Goal: Transaction & Acquisition: Book appointment/travel/reservation

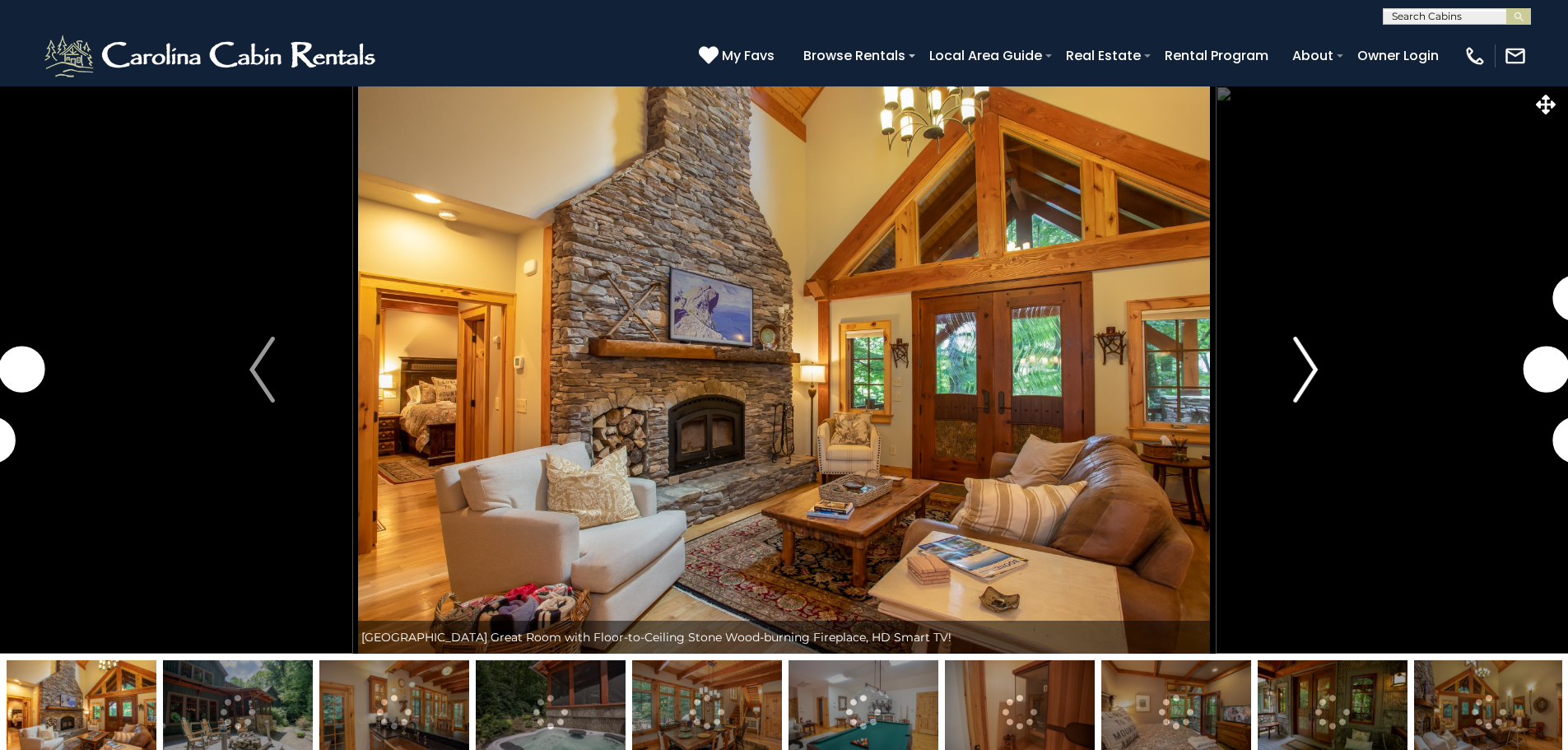
click at [1319, 371] on button "Next" at bounding box center [1305, 369] width 181 height 567
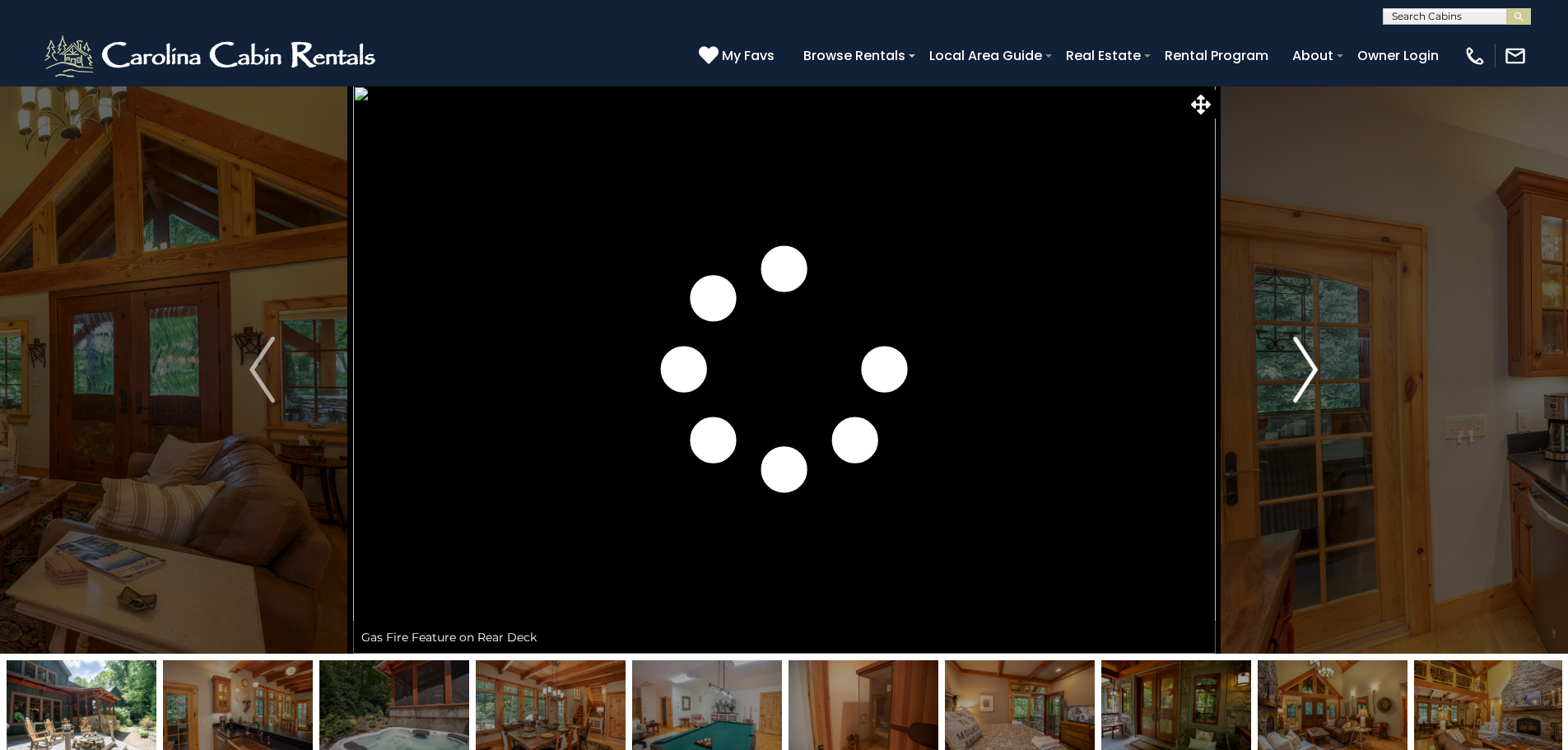
click at [1319, 371] on button "Next" at bounding box center [1305, 369] width 181 height 567
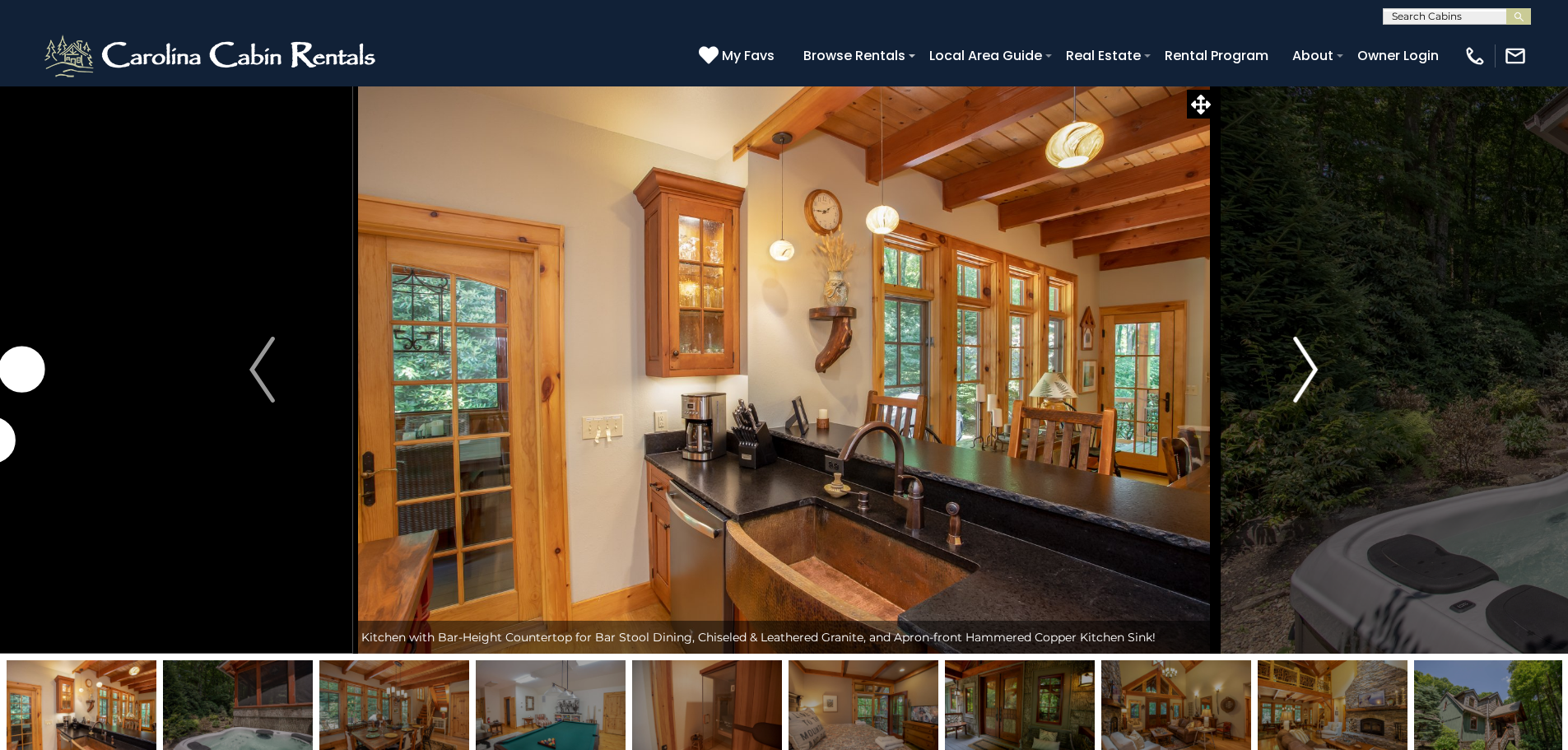
click at [1319, 372] on button "Next" at bounding box center [1305, 369] width 181 height 567
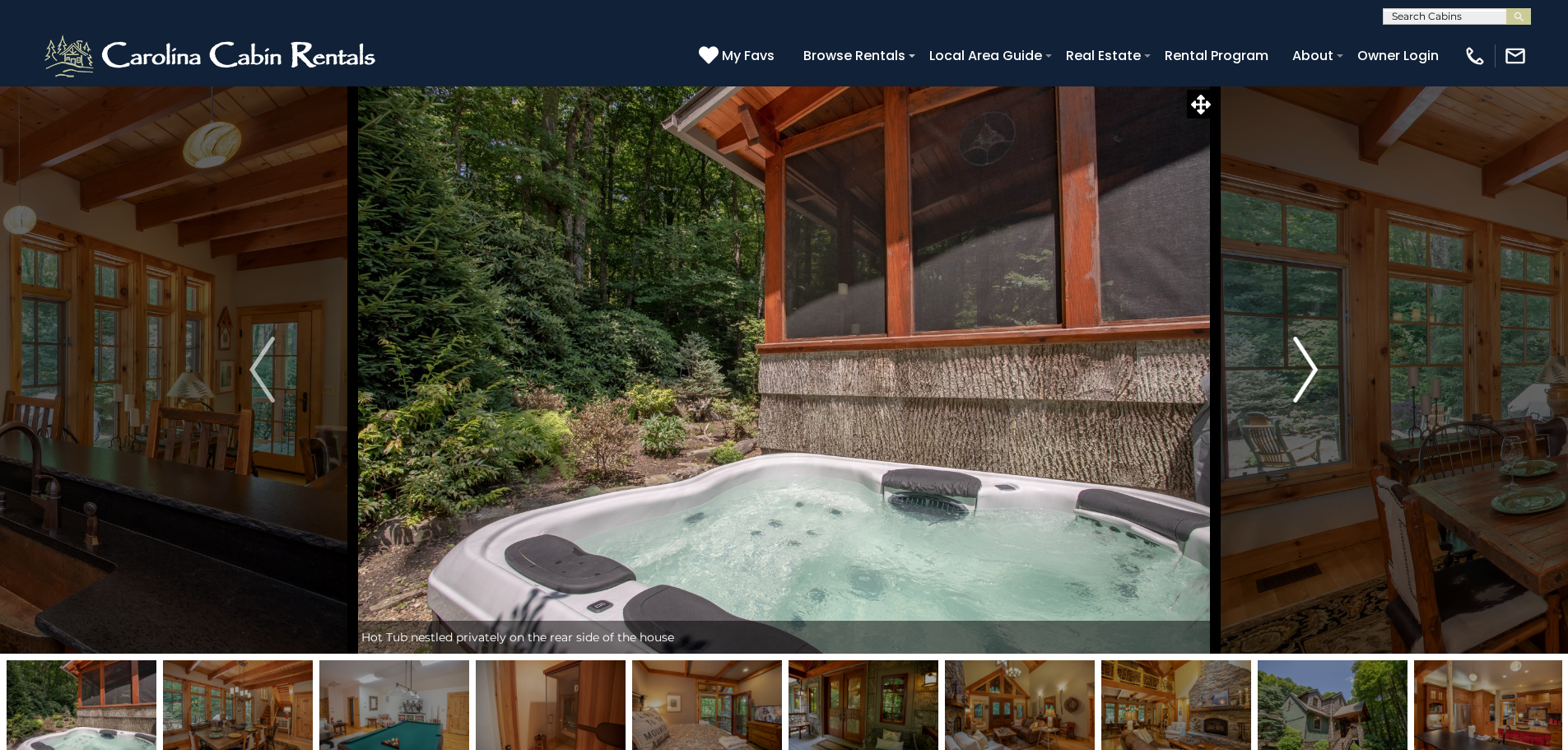
click at [1319, 372] on button "Next" at bounding box center [1305, 369] width 181 height 567
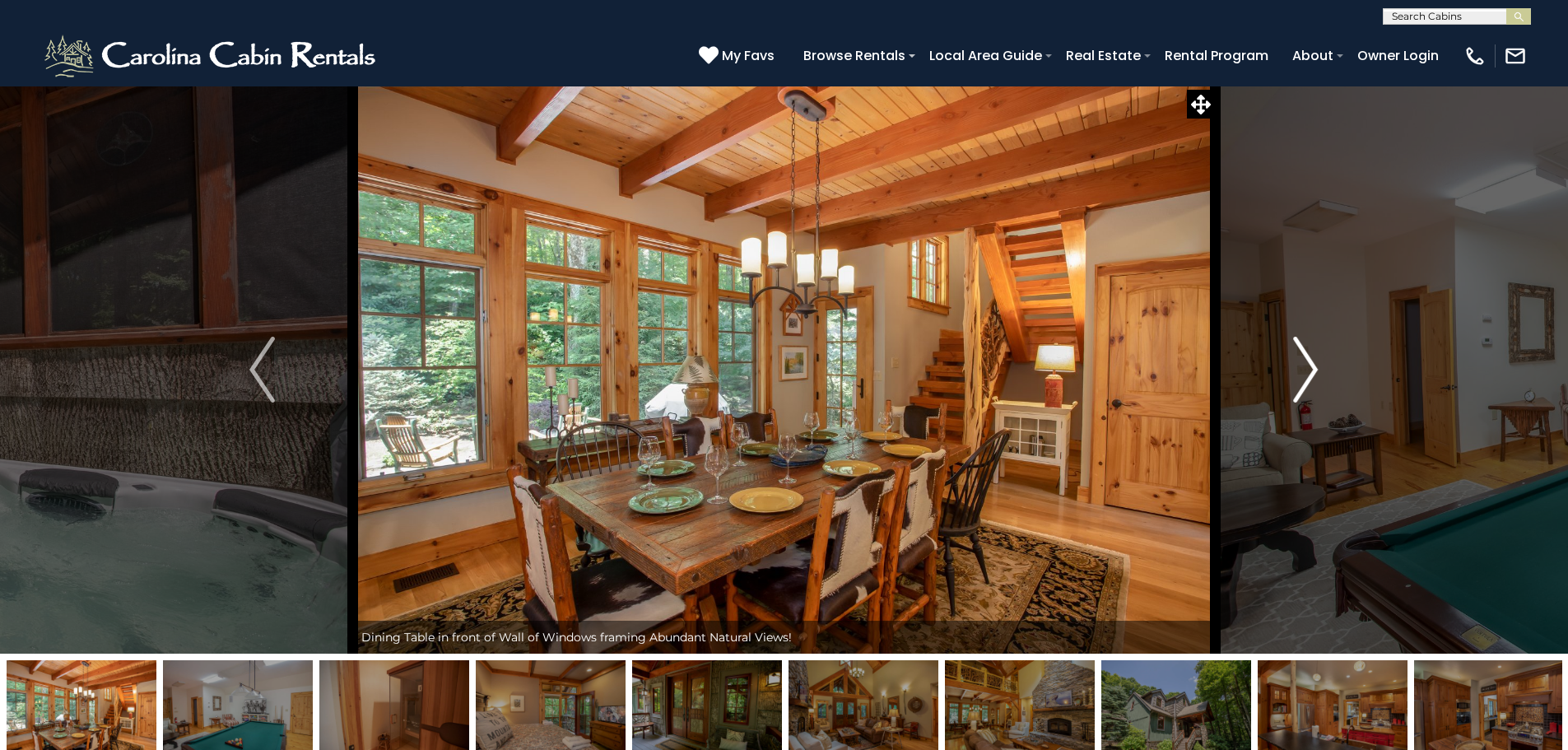
click at [1319, 372] on button "Next" at bounding box center [1305, 369] width 181 height 567
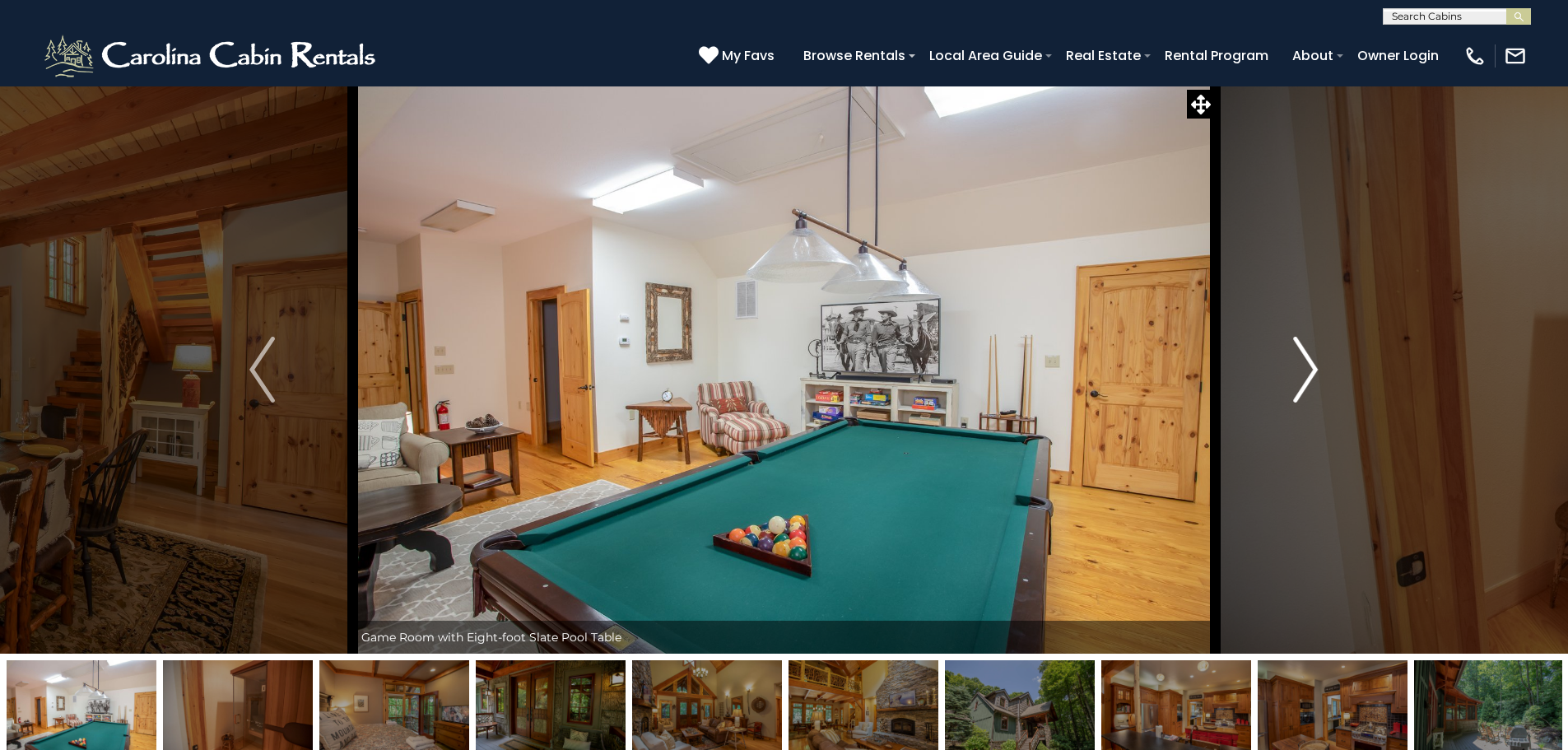
click at [1319, 372] on button "Next" at bounding box center [1305, 369] width 181 height 567
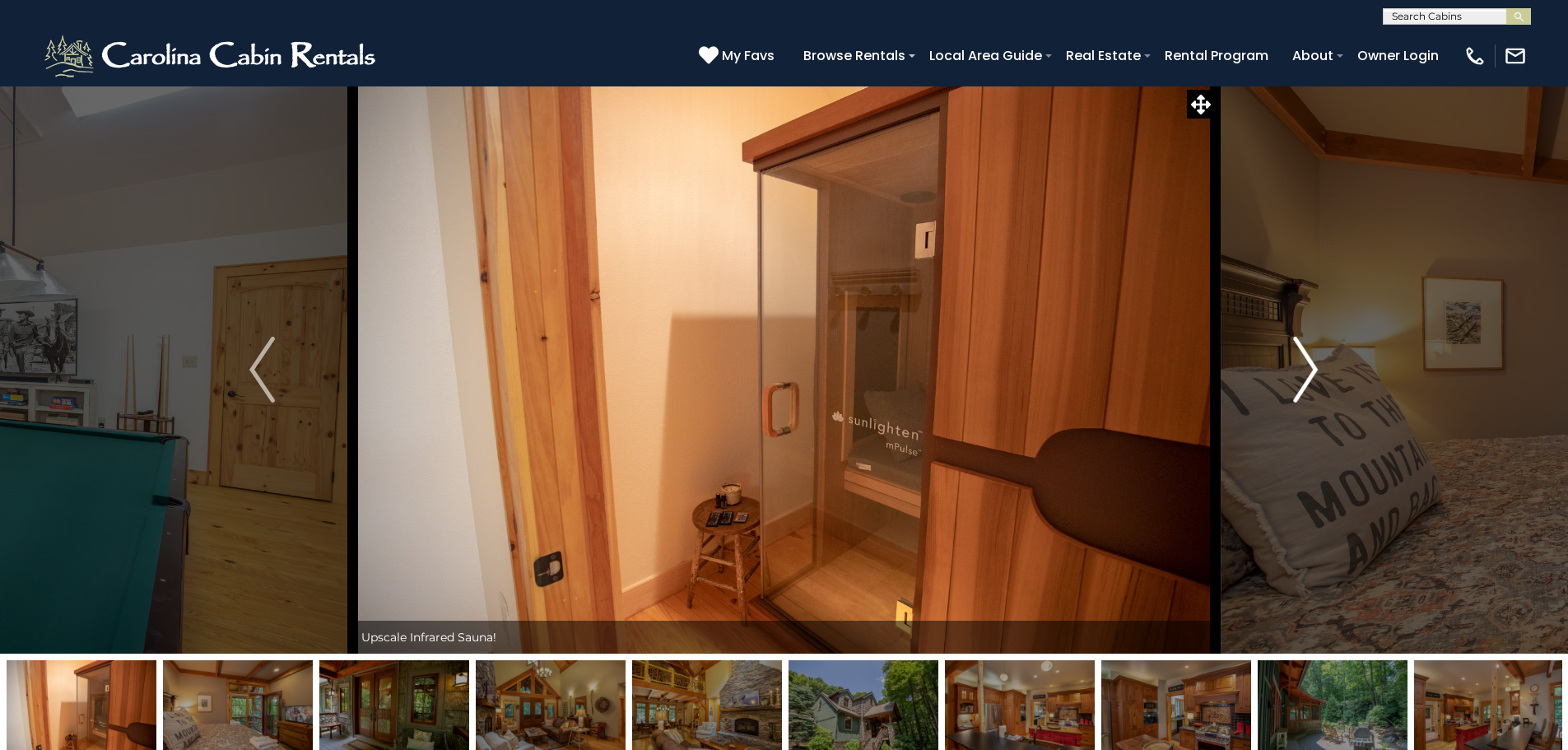
click at [1319, 372] on button "Next" at bounding box center [1305, 369] width 181 height 567
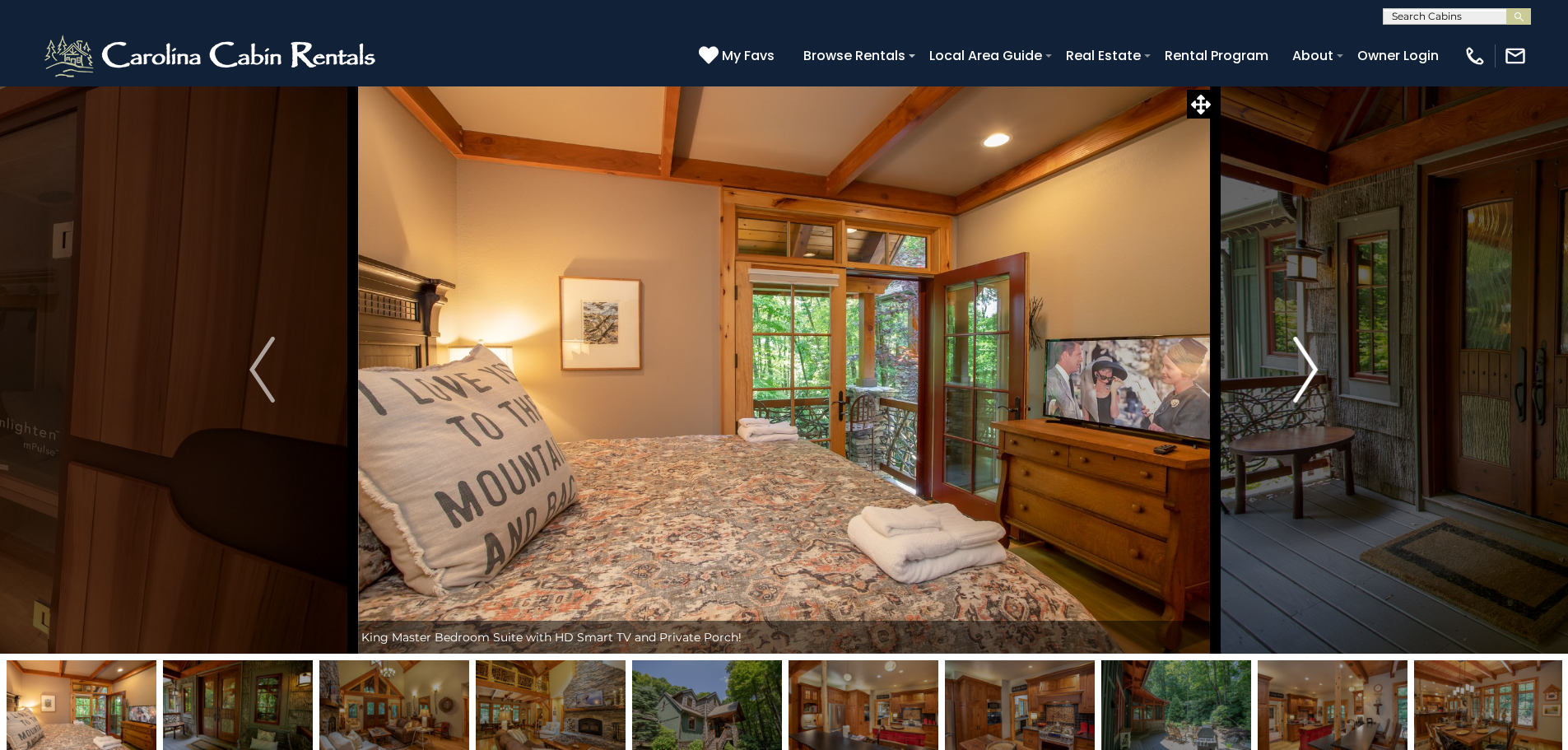
click at [1319, 372] on button "Next" at bounding box center [1305, 369] width 181 height 567
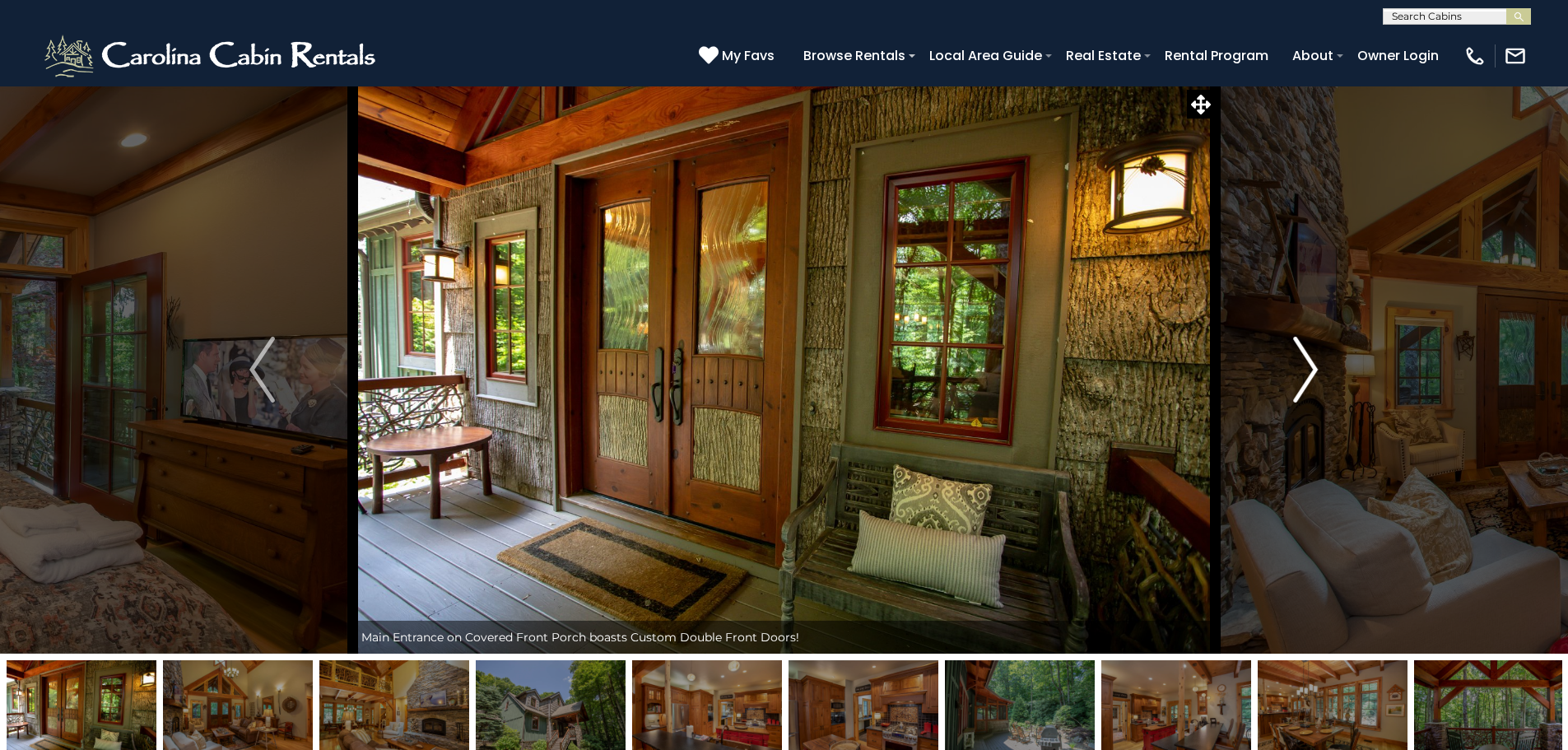
click at [1319, 372] on button "Next" at bounding box center [1305, 369] width 181 height 567
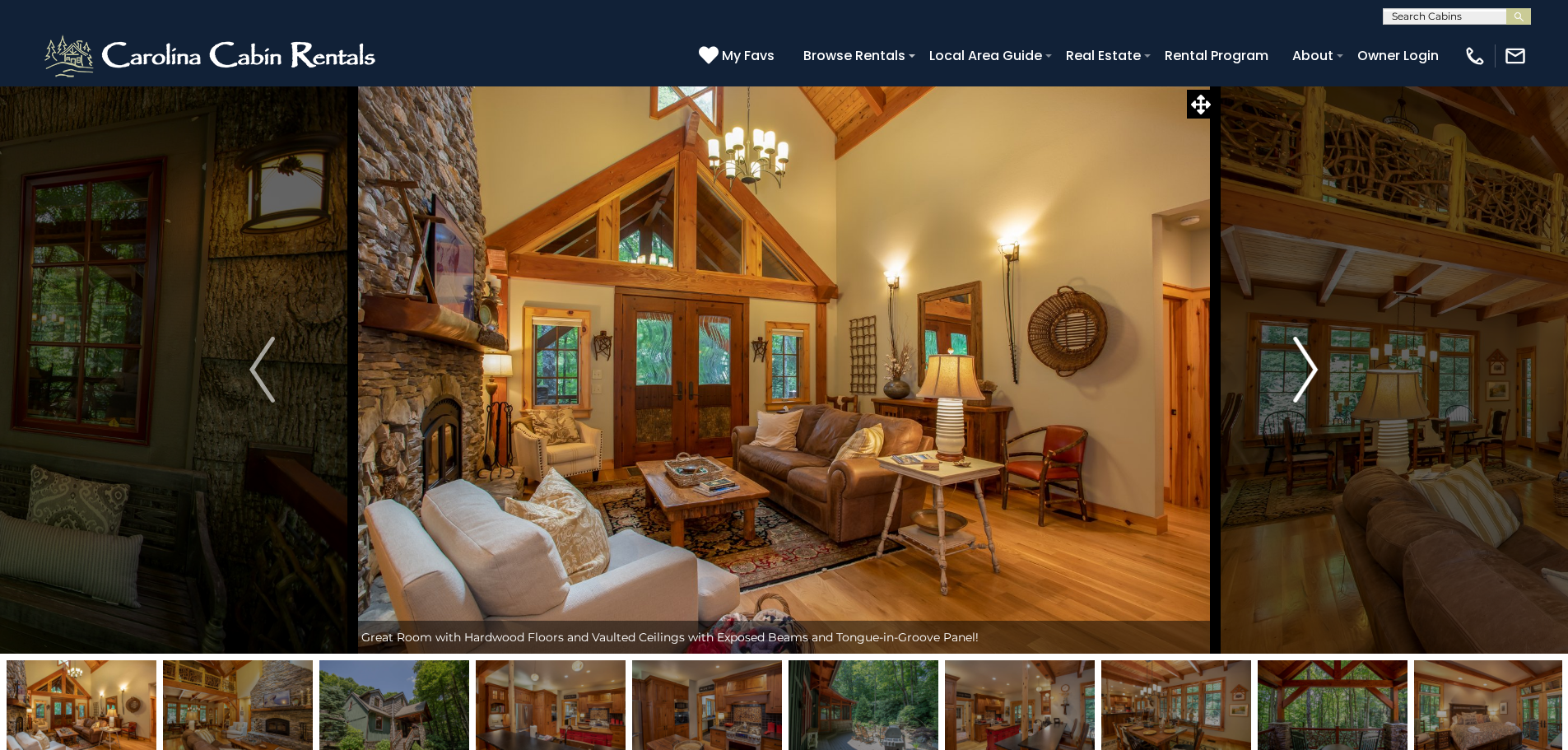
click at [1319, 372] on button "Next" at bounding box center [1305, 369] width 181 height 567
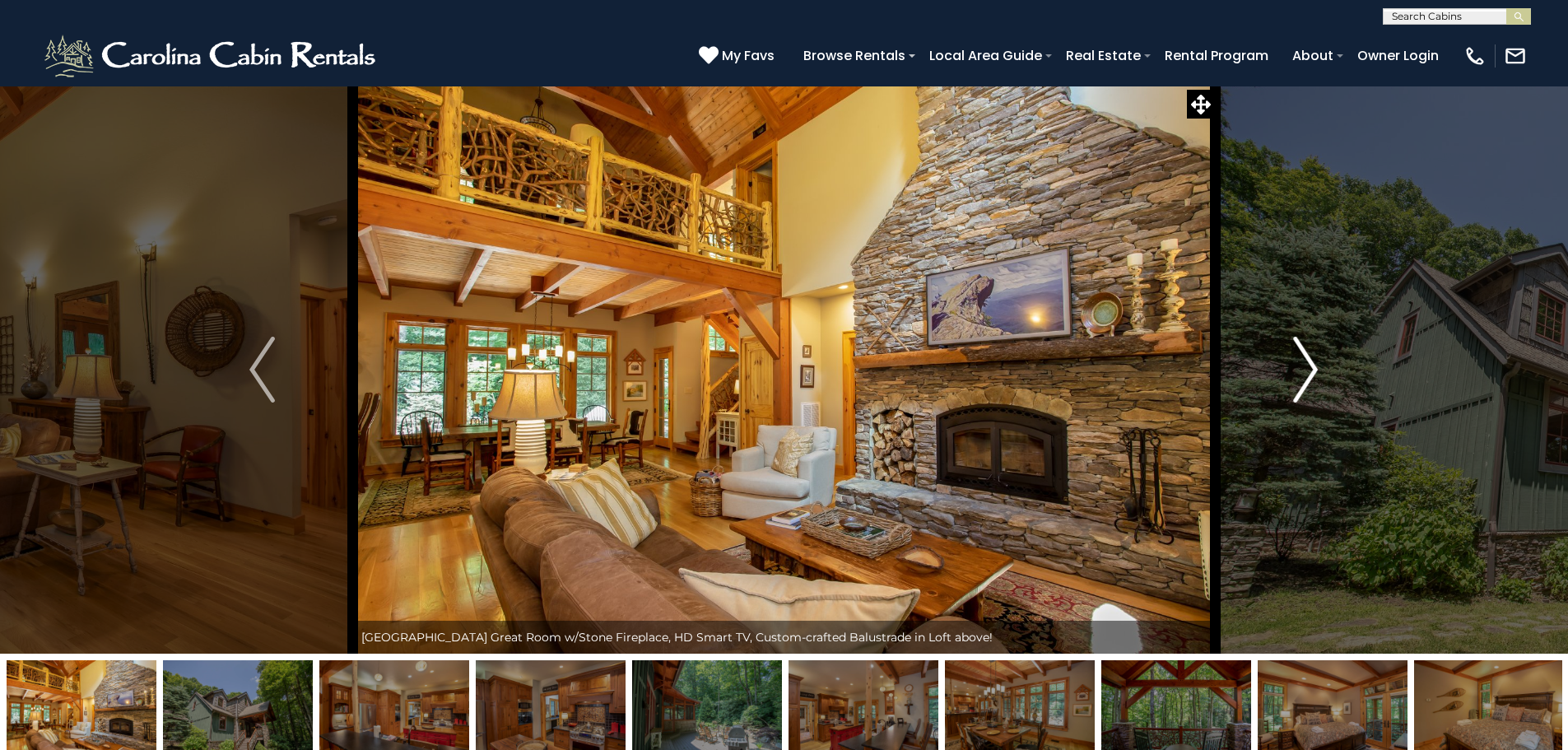
click at [1319, 372] on button "Next" at bounding box center [1305, 369] width 181 height 567
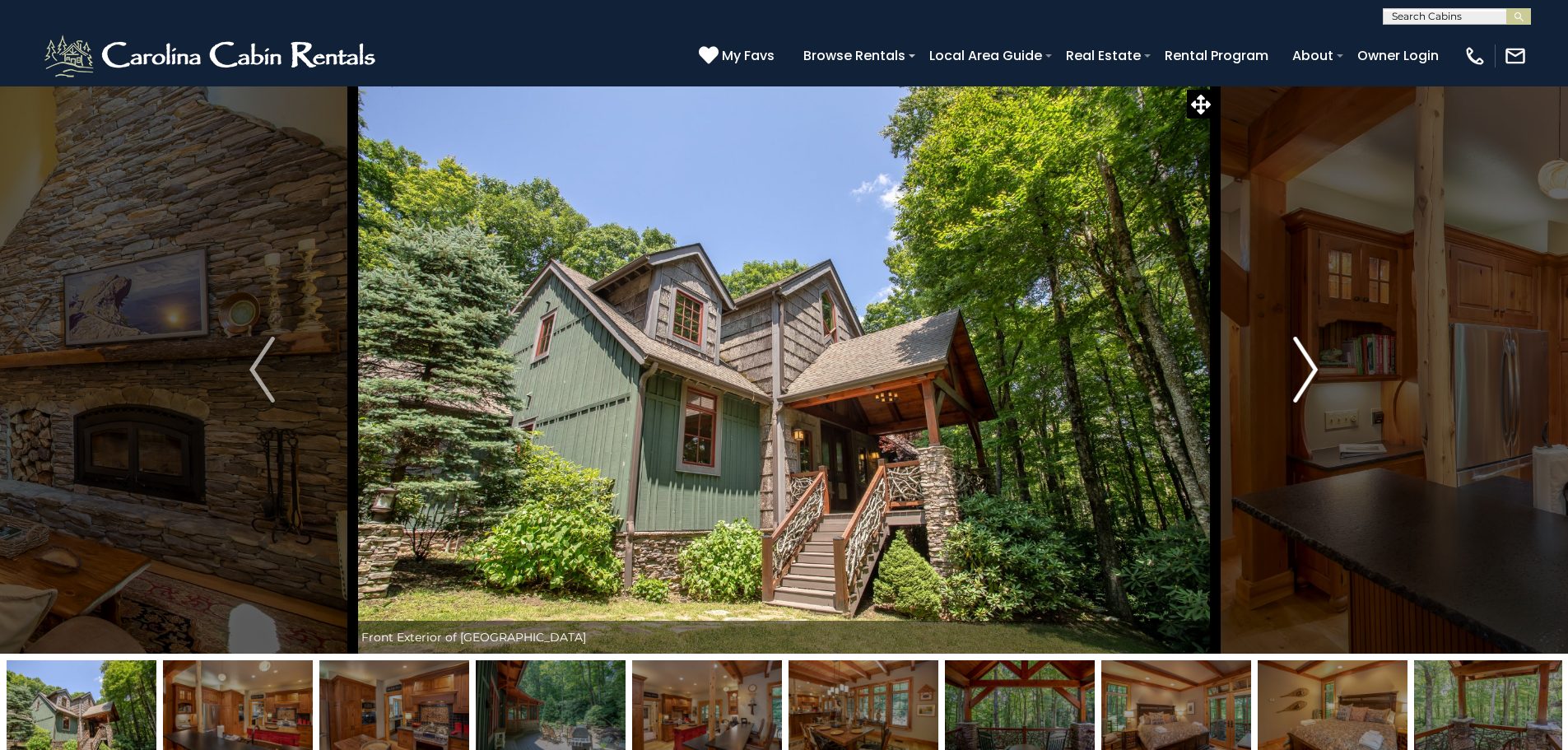
click at [1319, 372] on button "Next" at bounding box center [1305, 369] width 181 height 567
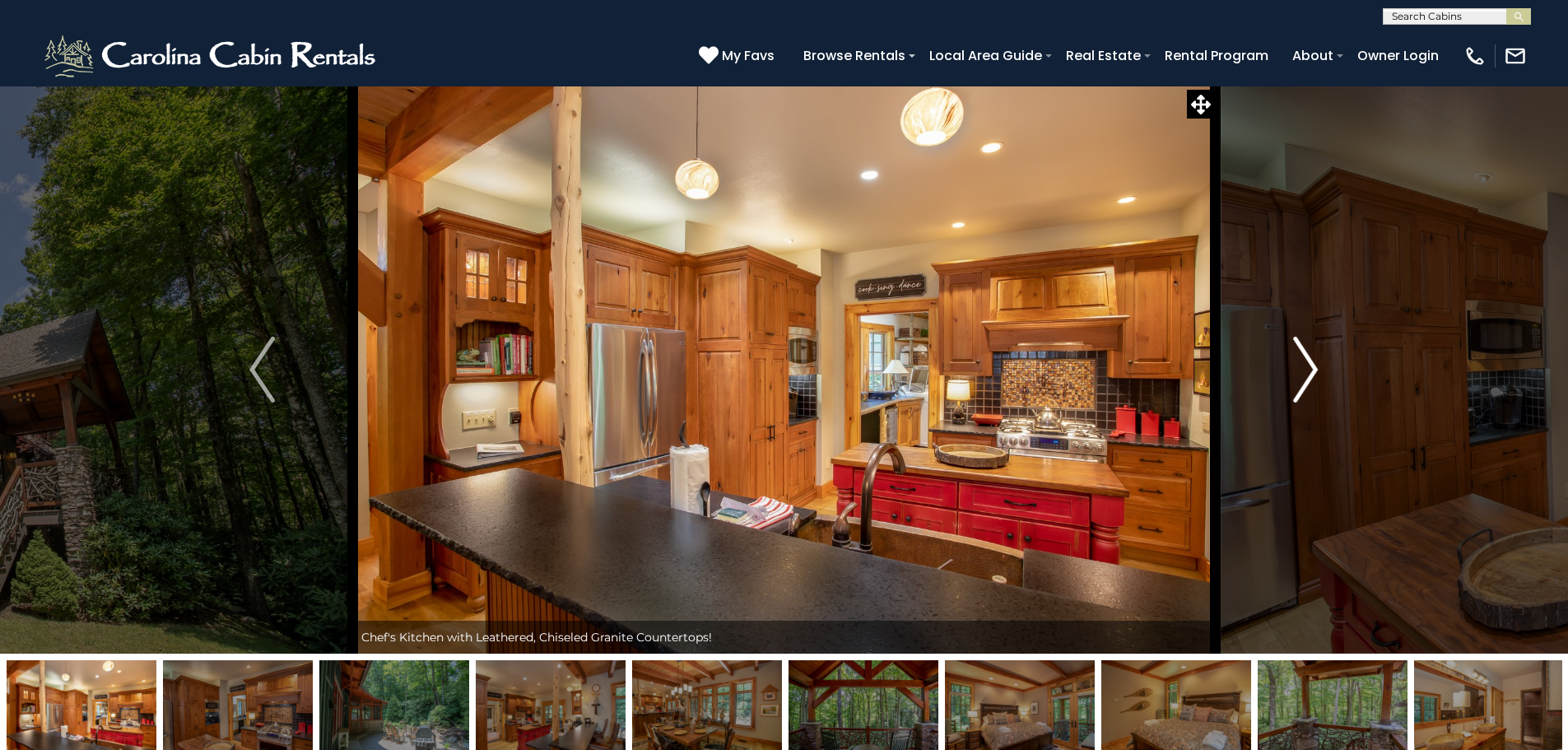
click at [1319, 372] on button "Next" at bounding box center [1305, 369] width 181 height 567
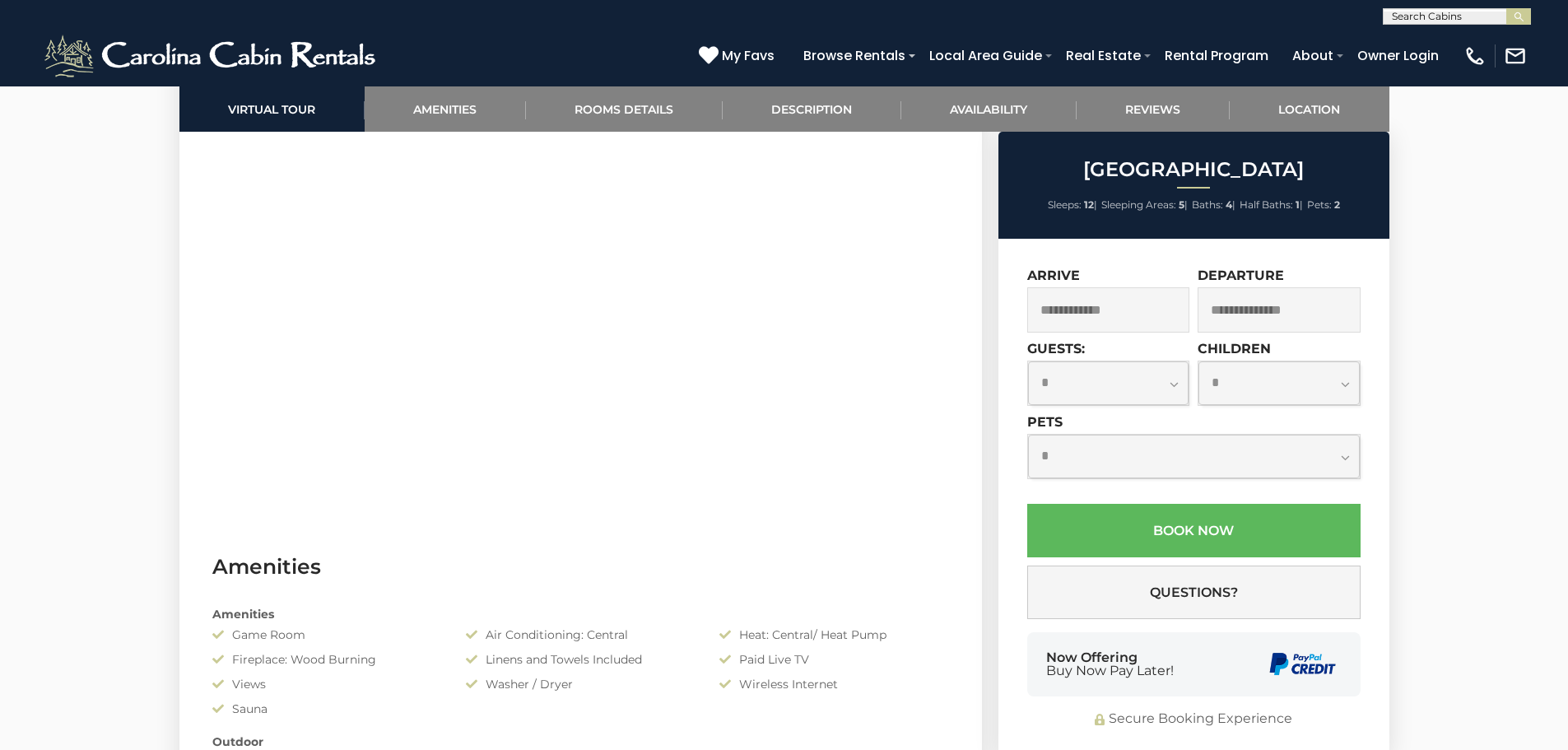
scroll to position [1069, 0]
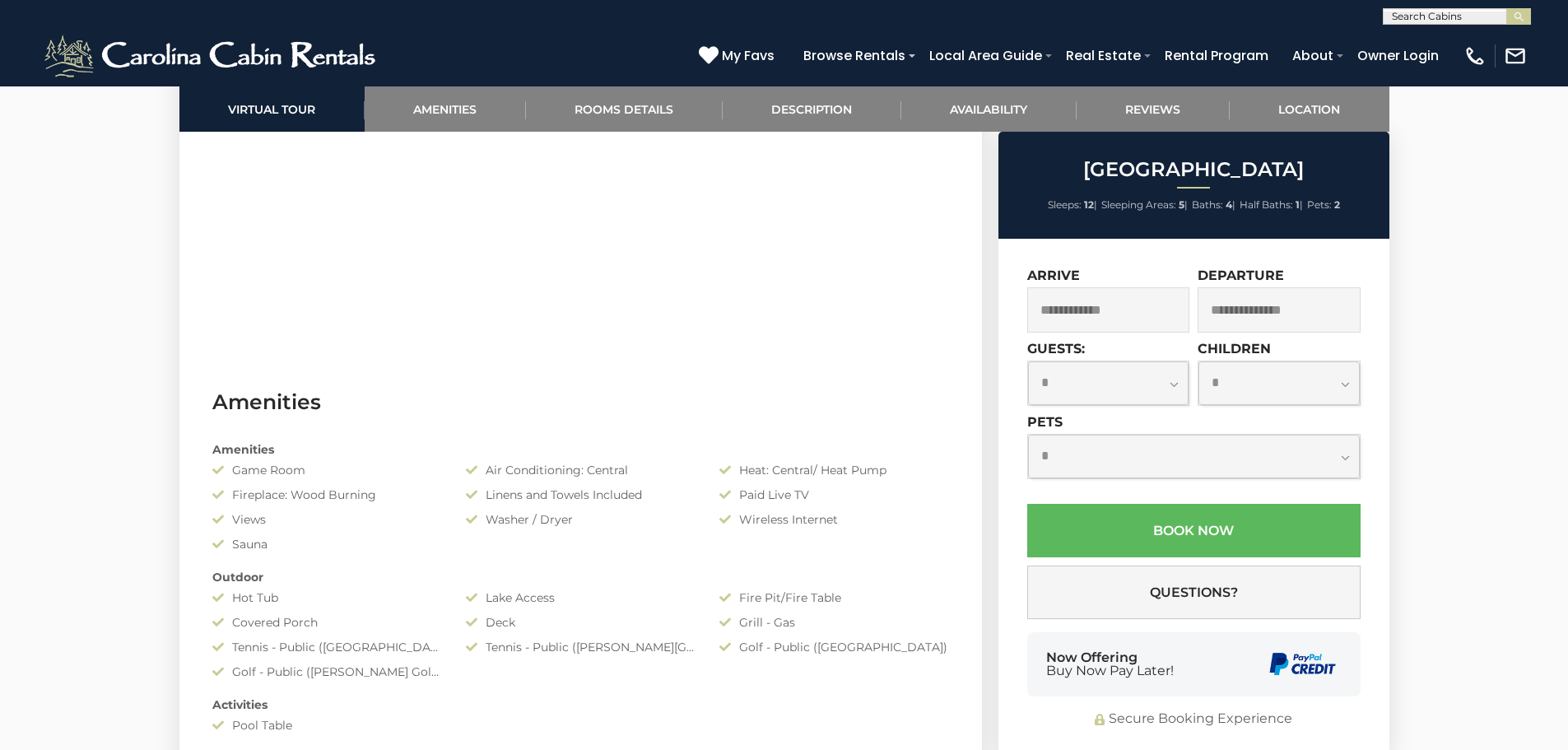
click at [1104, 323] on input "text" at bounding box center [1108, 309] width 163 height 45
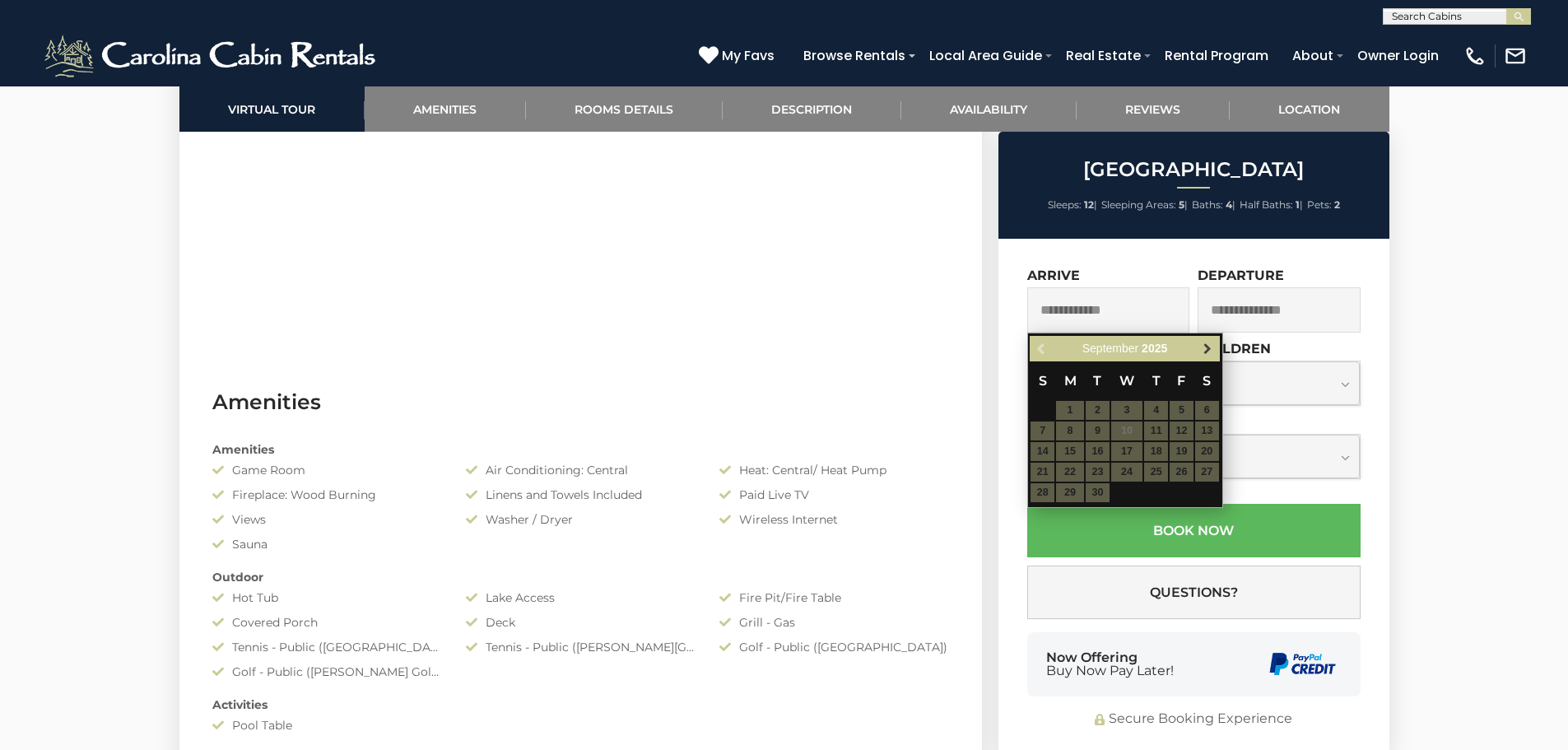
click at [1210, 350] on span "Next" at bounding box center [1207, 349] width 13 height 13
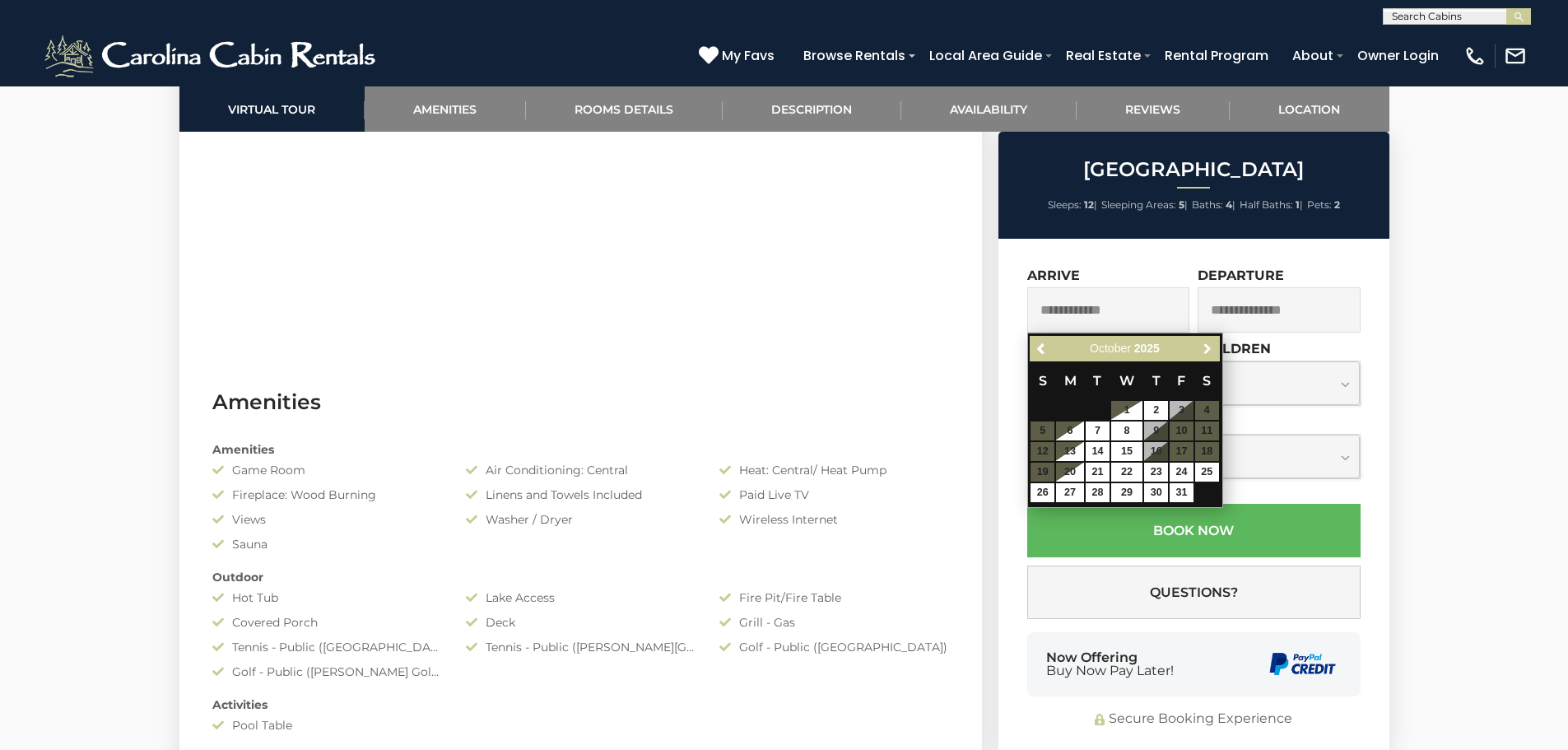
click at [1210, 350] on span "Next" at bounding box center [1207, 349] width 13 height 13
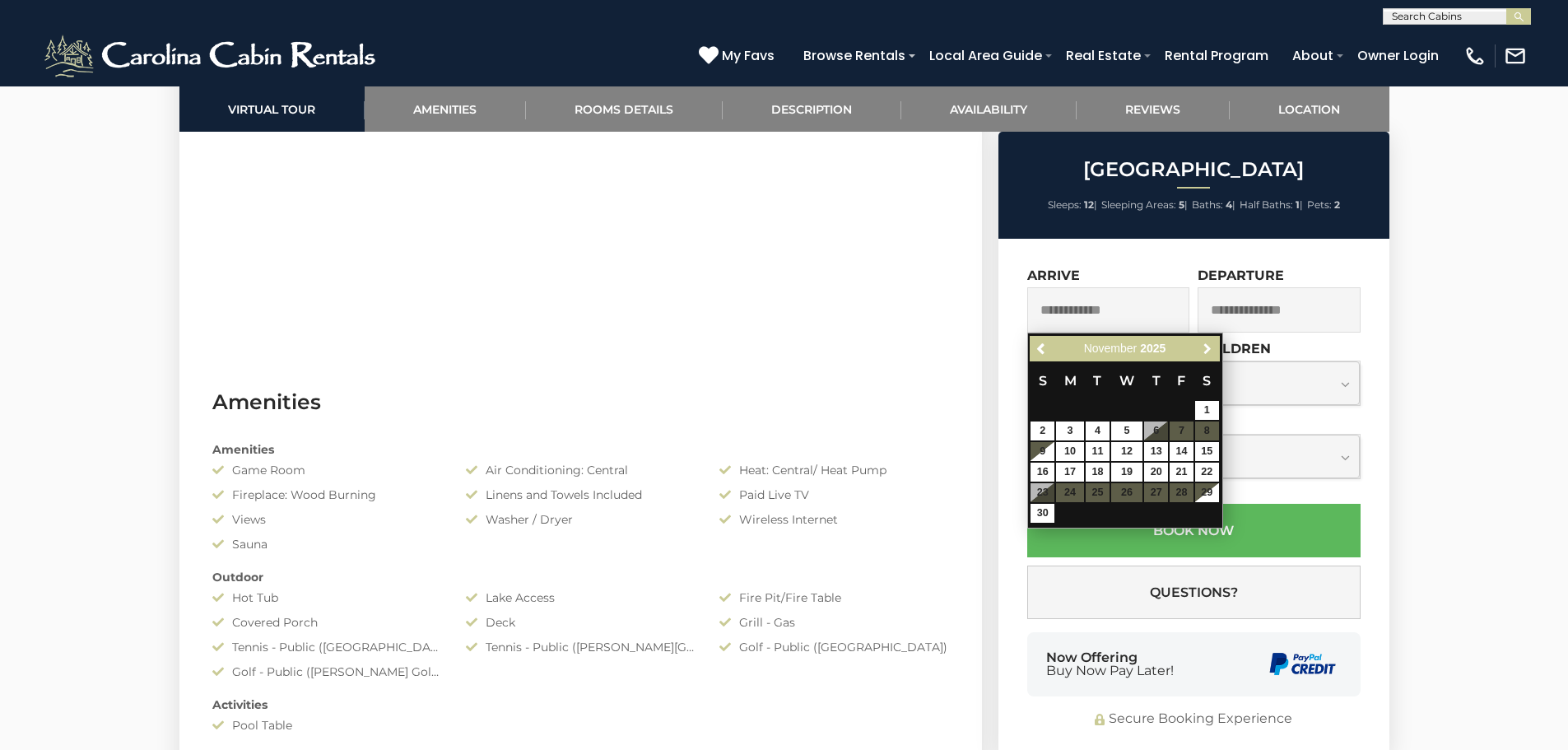
click at [1210, 350] on span "Next" at bounding box center [1207, 349] width 13 height 13
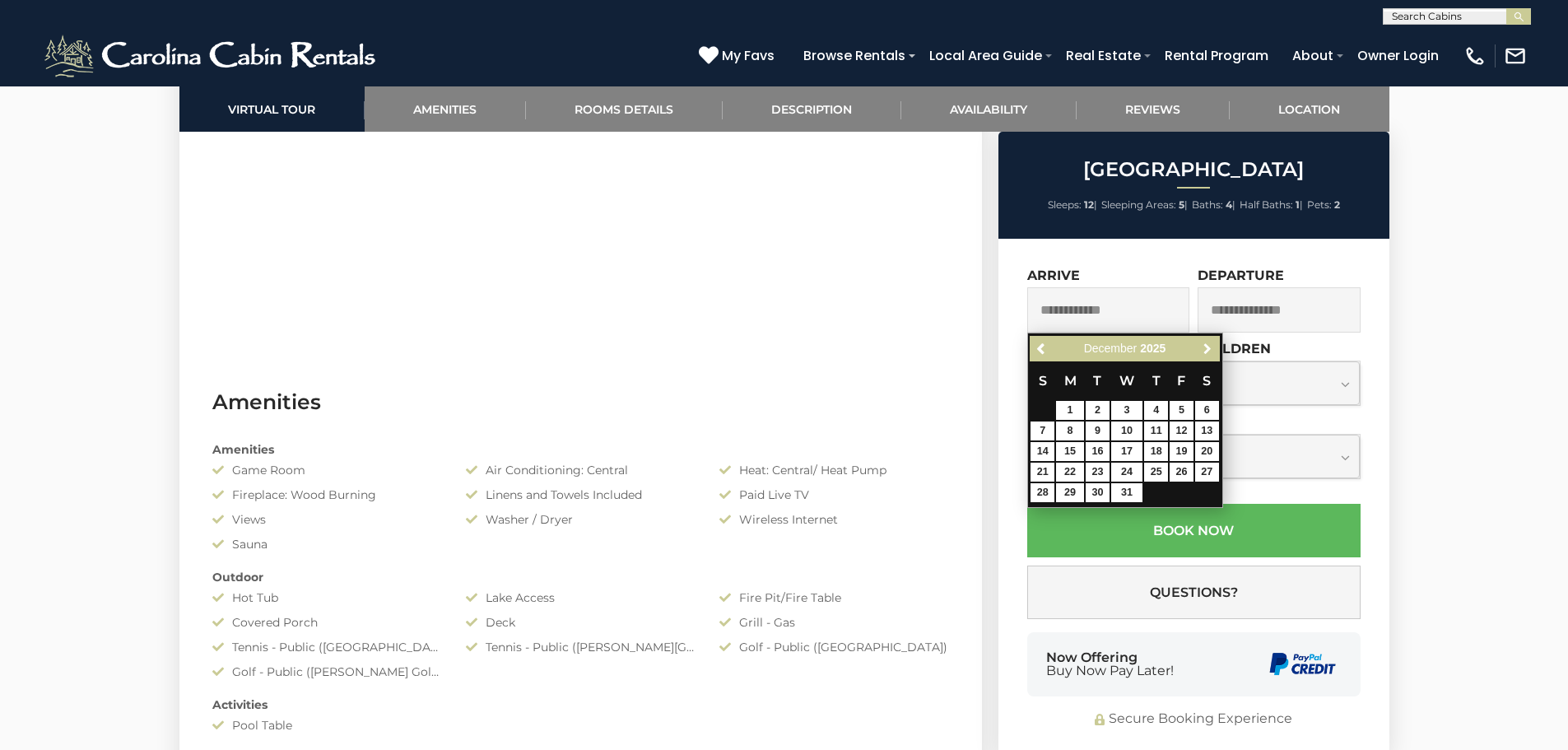
click at [1210, 350] on span "Next" at bounding box center [1207, 349] width 13 height 13
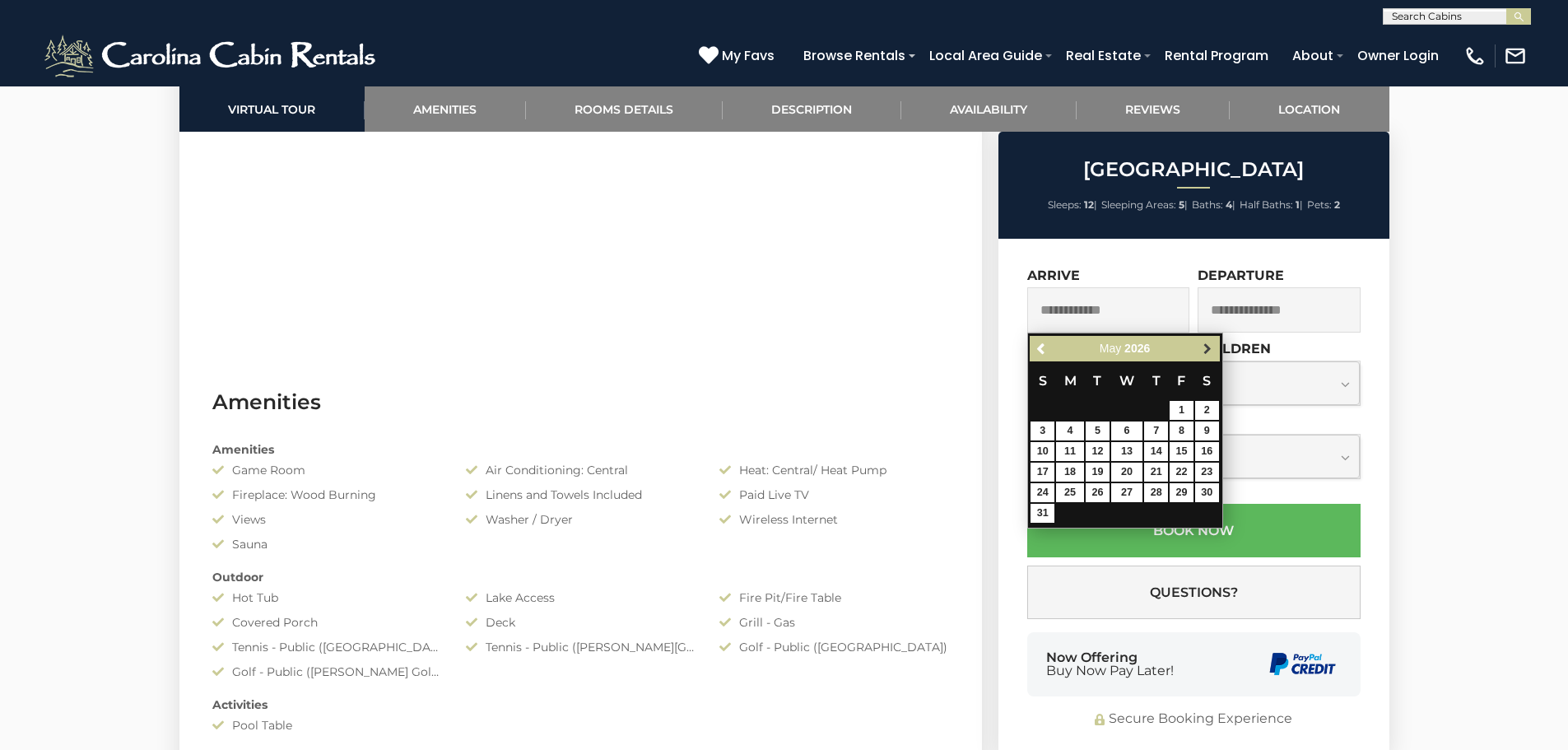
click at [1213, 353] on span "Next" at bounding box center [1207, 349] width 13 height 13
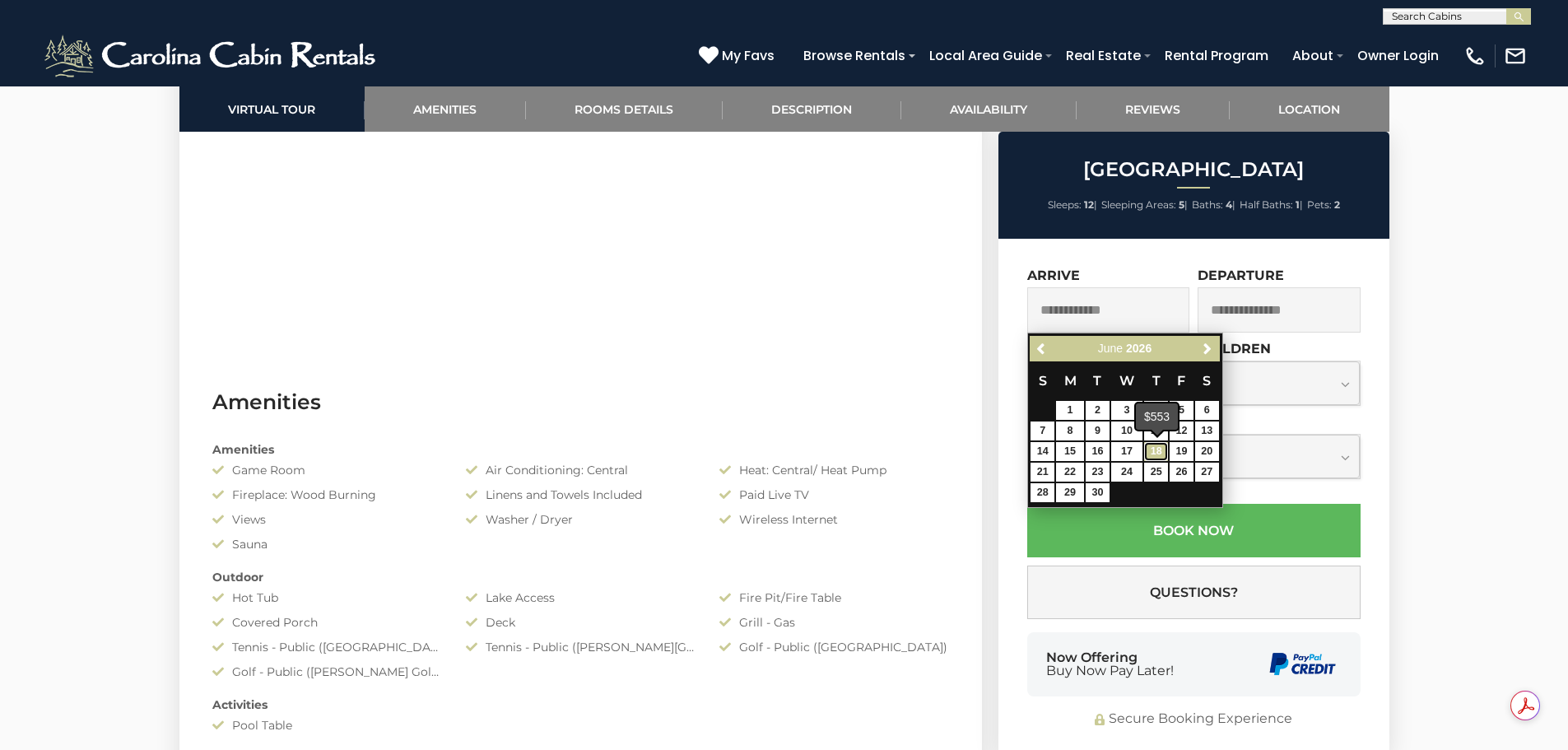
click at [1153, 447] on link "18" at bounding box center [1156, 451] width 24 height 19
type input "**********"
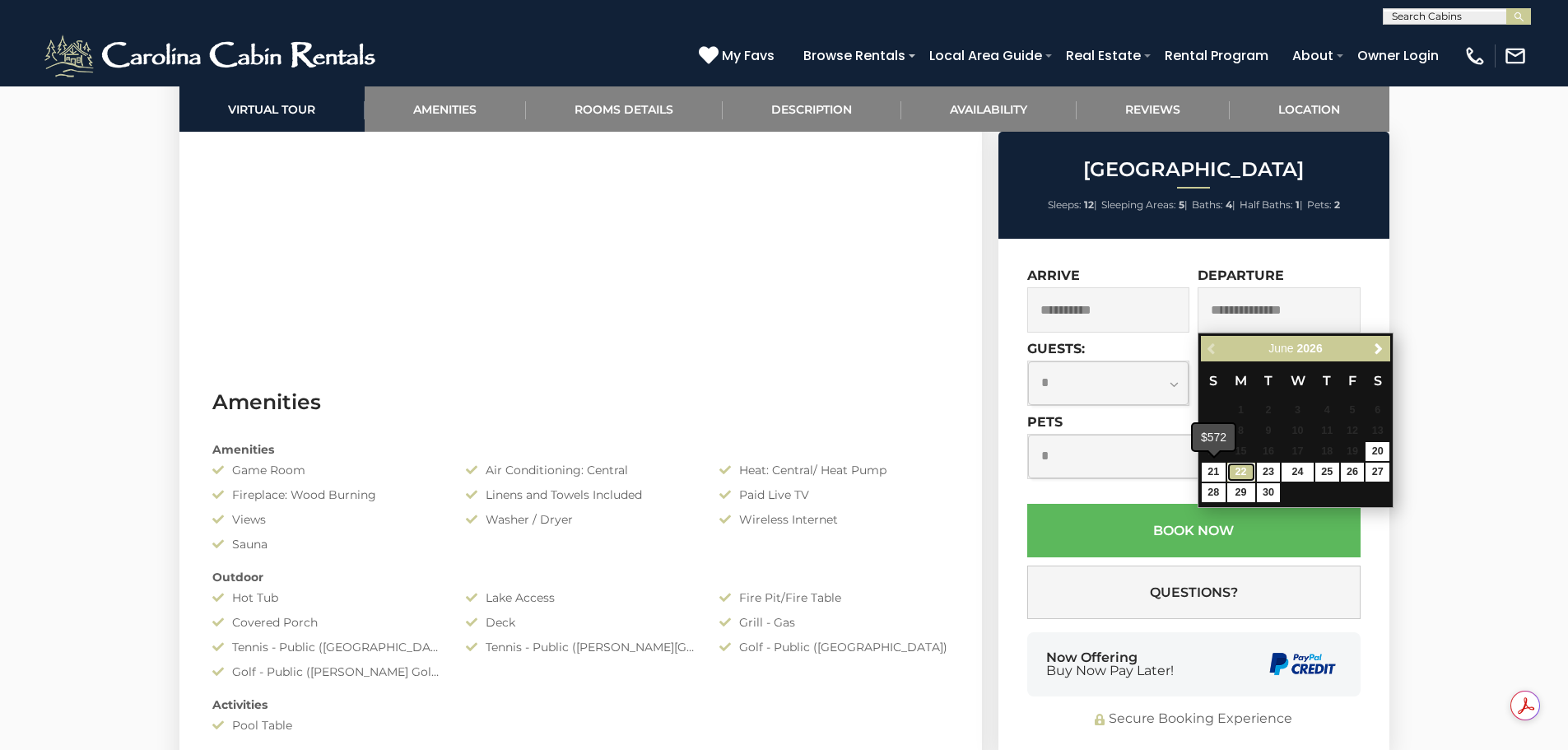
click at [1234, 466] on link "22" at bounding box center [1241, 471] width 28 height 19
type input "**********"
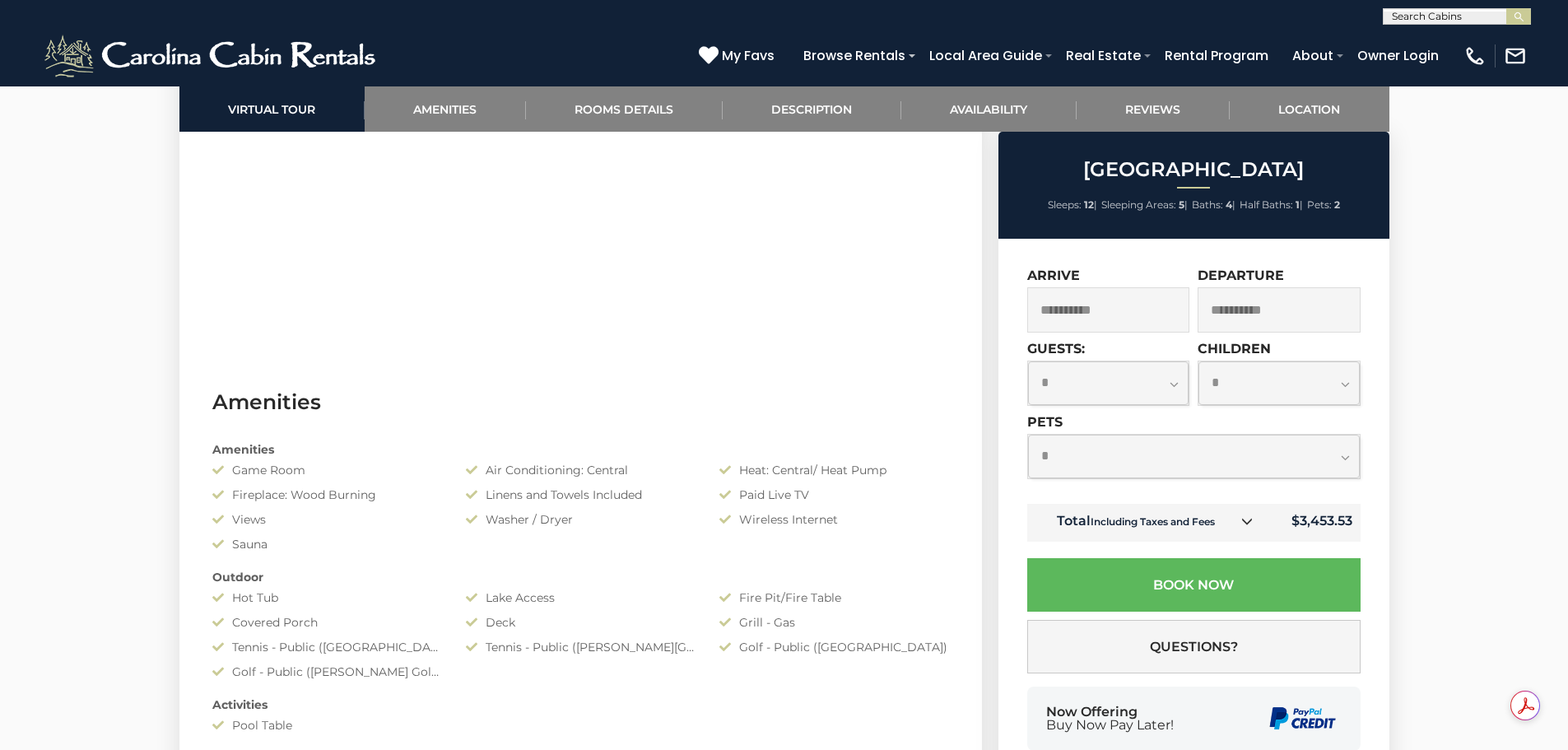
click at [1173, 390] on select "**********" at bounding box center [1108, 383] width 161 height 43
select select "*"
click at [1028, 362] on select "**********" at bounding box center [1108, 383] width 161 height 43
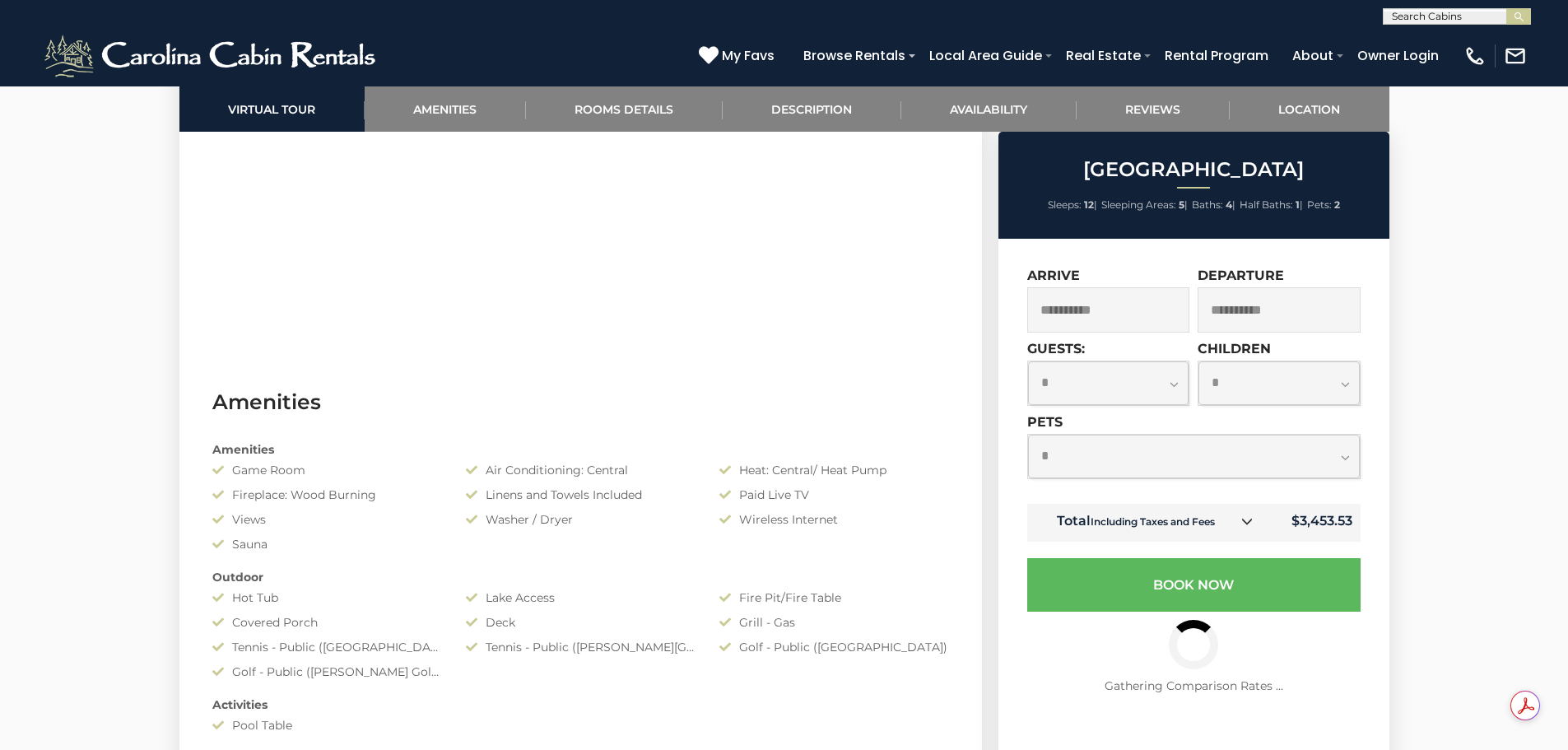
click at [1330, 370] on select "**********" at bounding box center [1278, 383] width 161 height 43
select select "*"
click at [1198, 362] on select "**********" at bounding box center [1278, 383] width 161 height 43
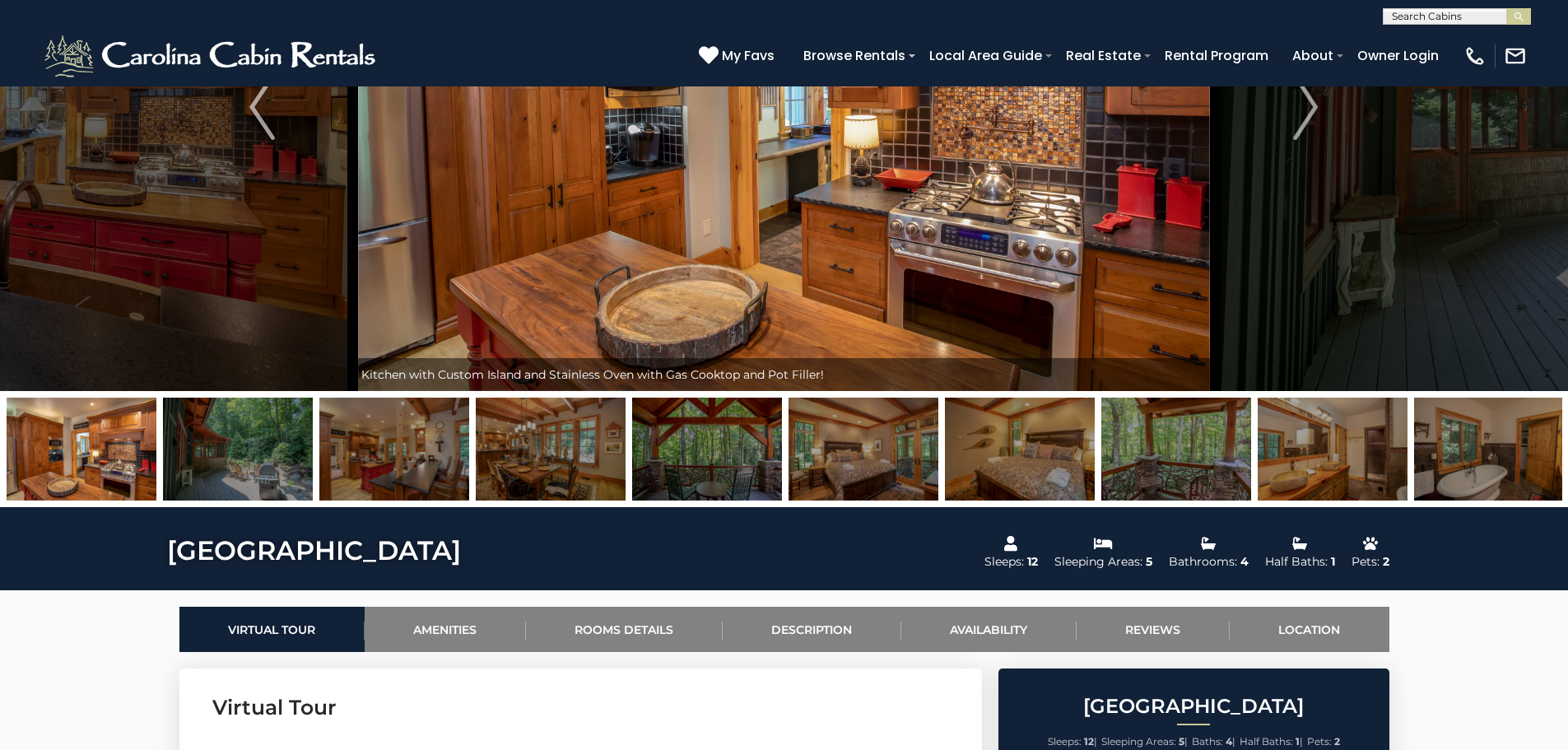
scroll to position [23, 0]
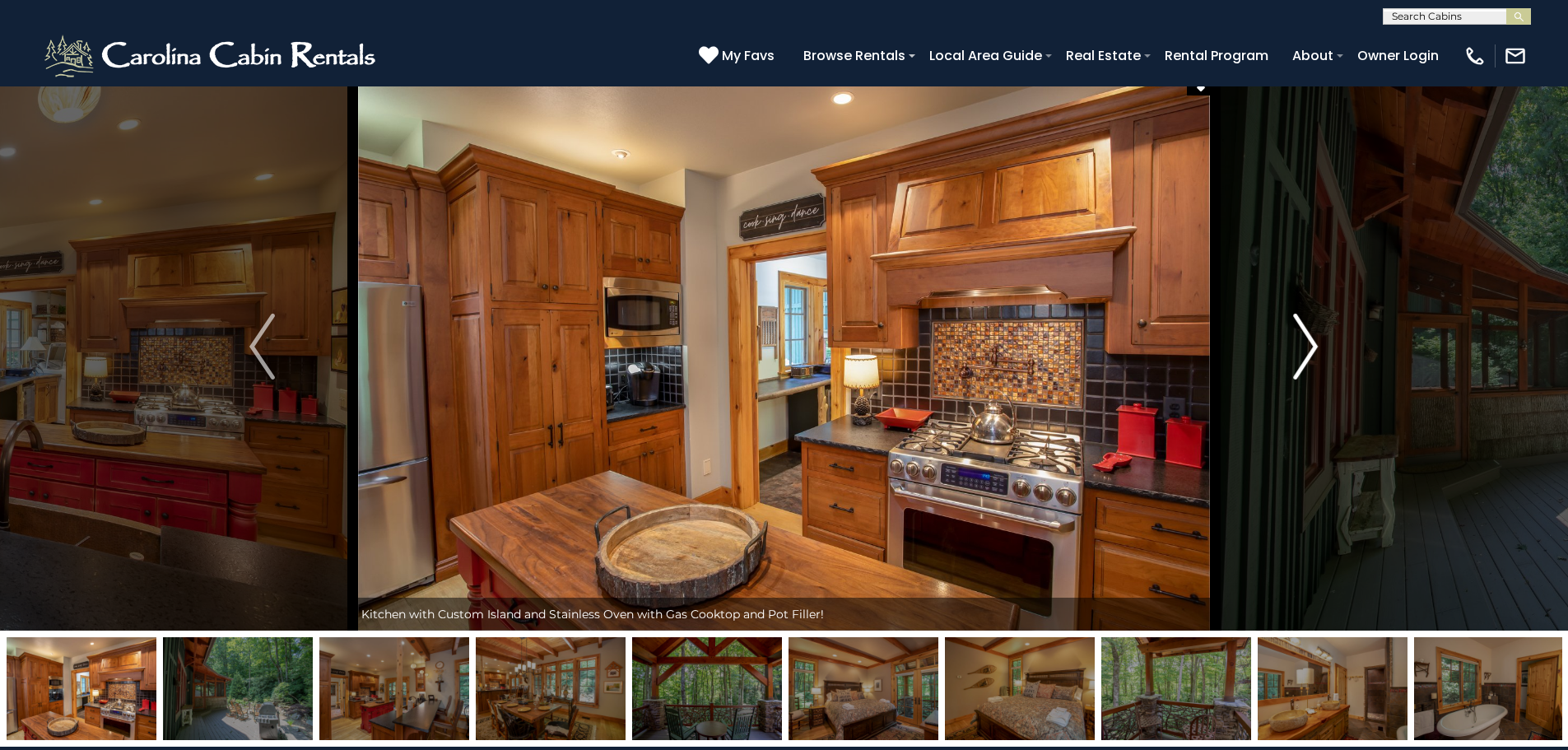
click at [1308, 332] on img "Next" at bounding box center [1304, 346] width 24 height 66
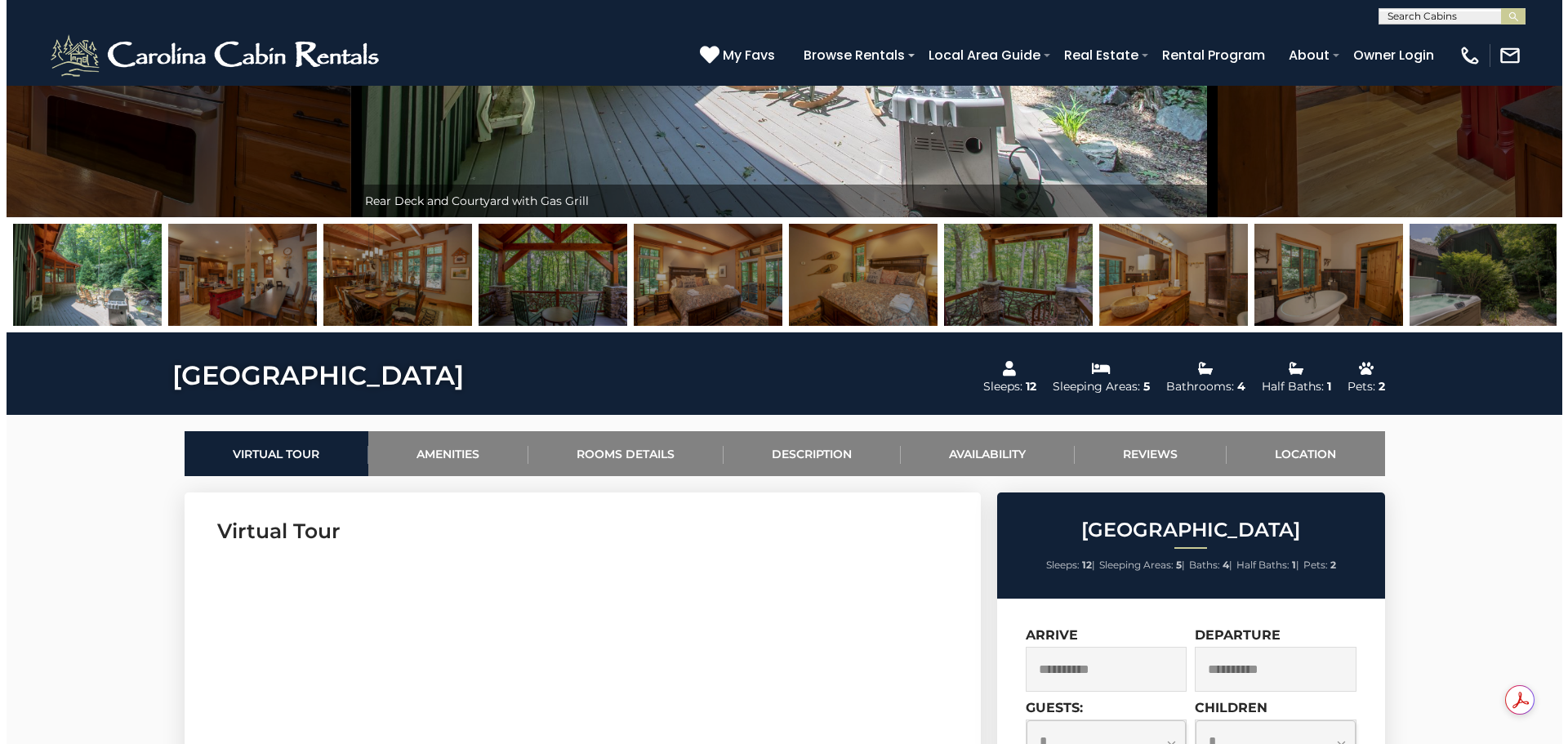
scroll to position [839, 0]
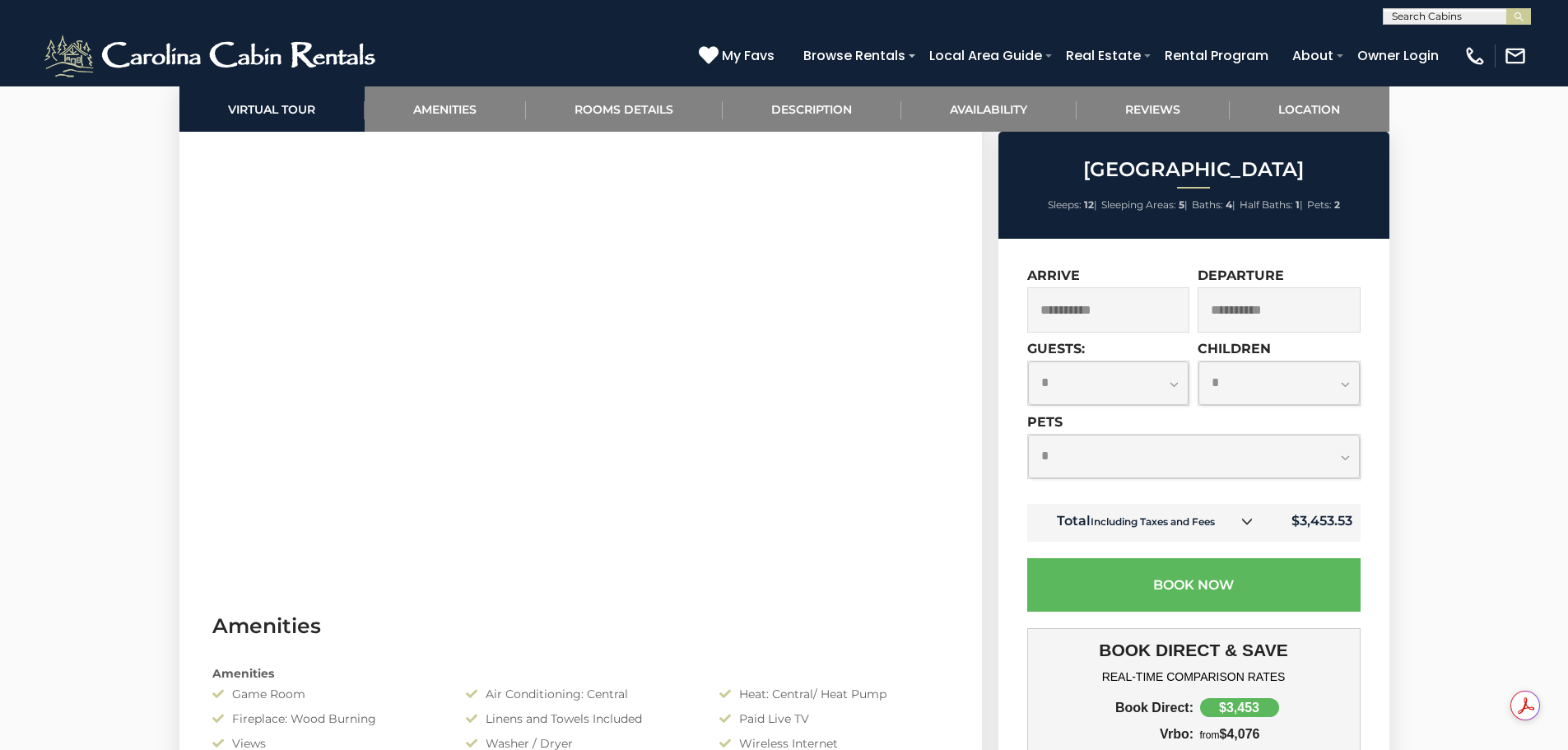
click at [1253, 523] on icon at bounding box center [1247, 521] width 12 height 12
